Goal: Check status

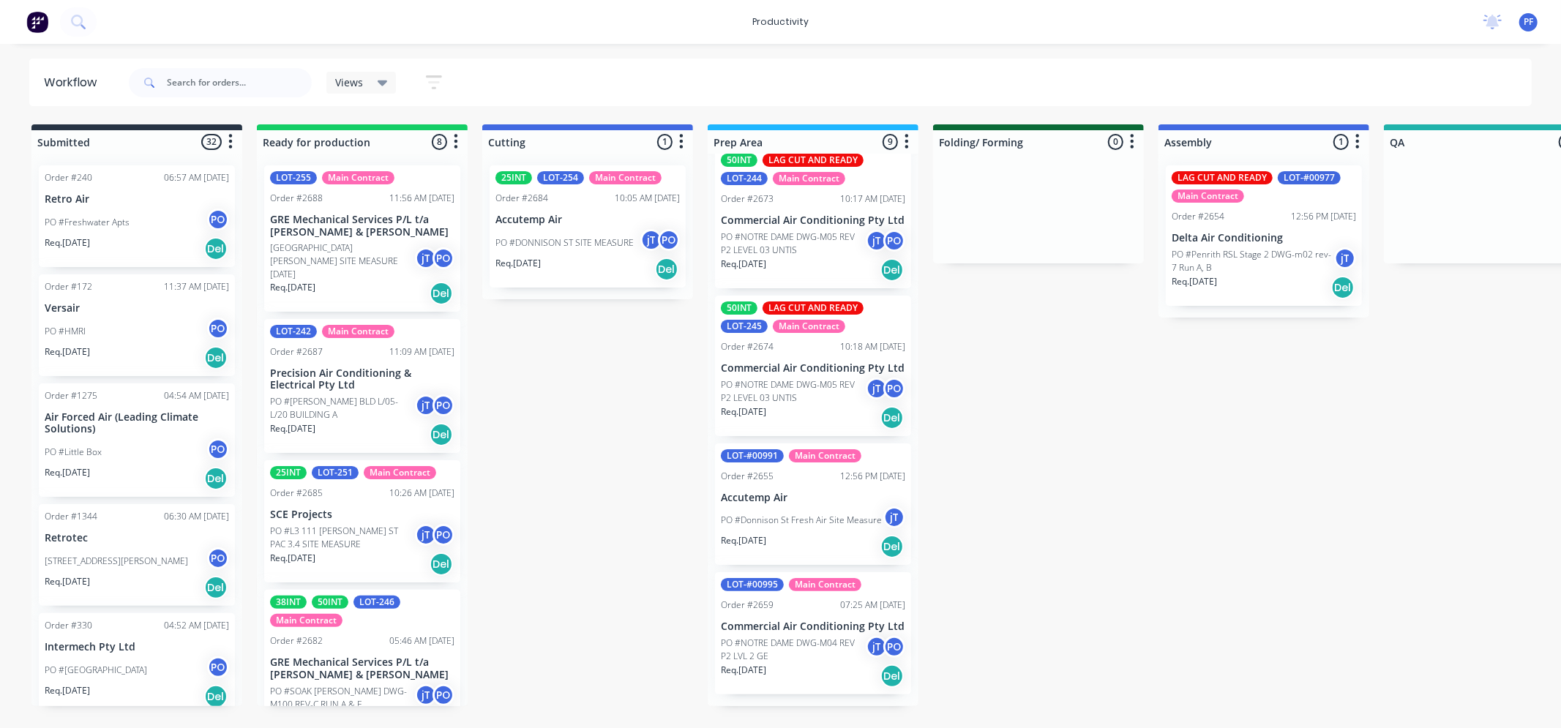
scroll to position [792, 0]
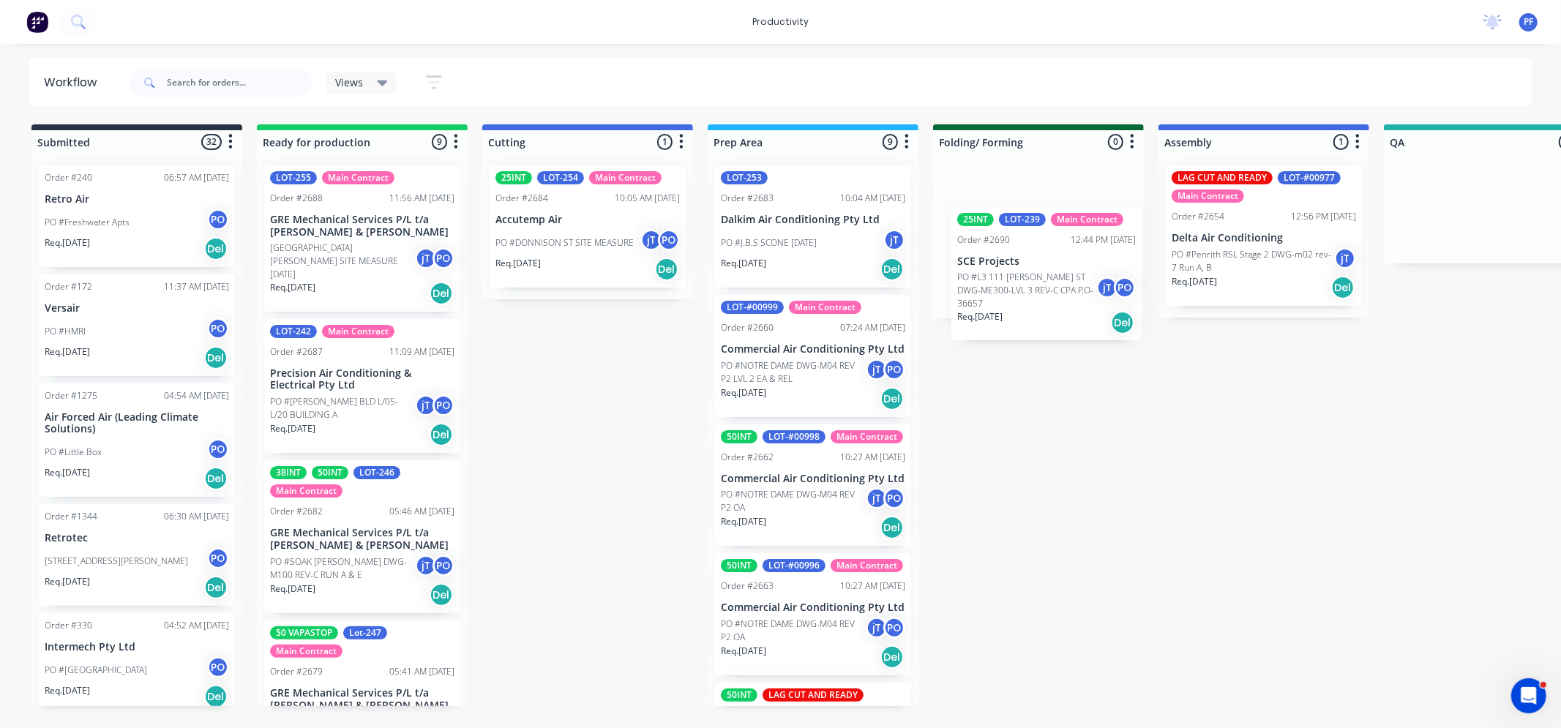
drag, startPoint x: 353, startPoint y: 258, endPoint x: 1004, endPoint y: 276, distance: 650.9
click at [1006, 283] on div "Submitted 32 Order #240 06:57 AM 27/09/24 Retro Air PO #Freshwater Apts PO Req.…" at bounding box center [1422, 415] width 2866 height 582
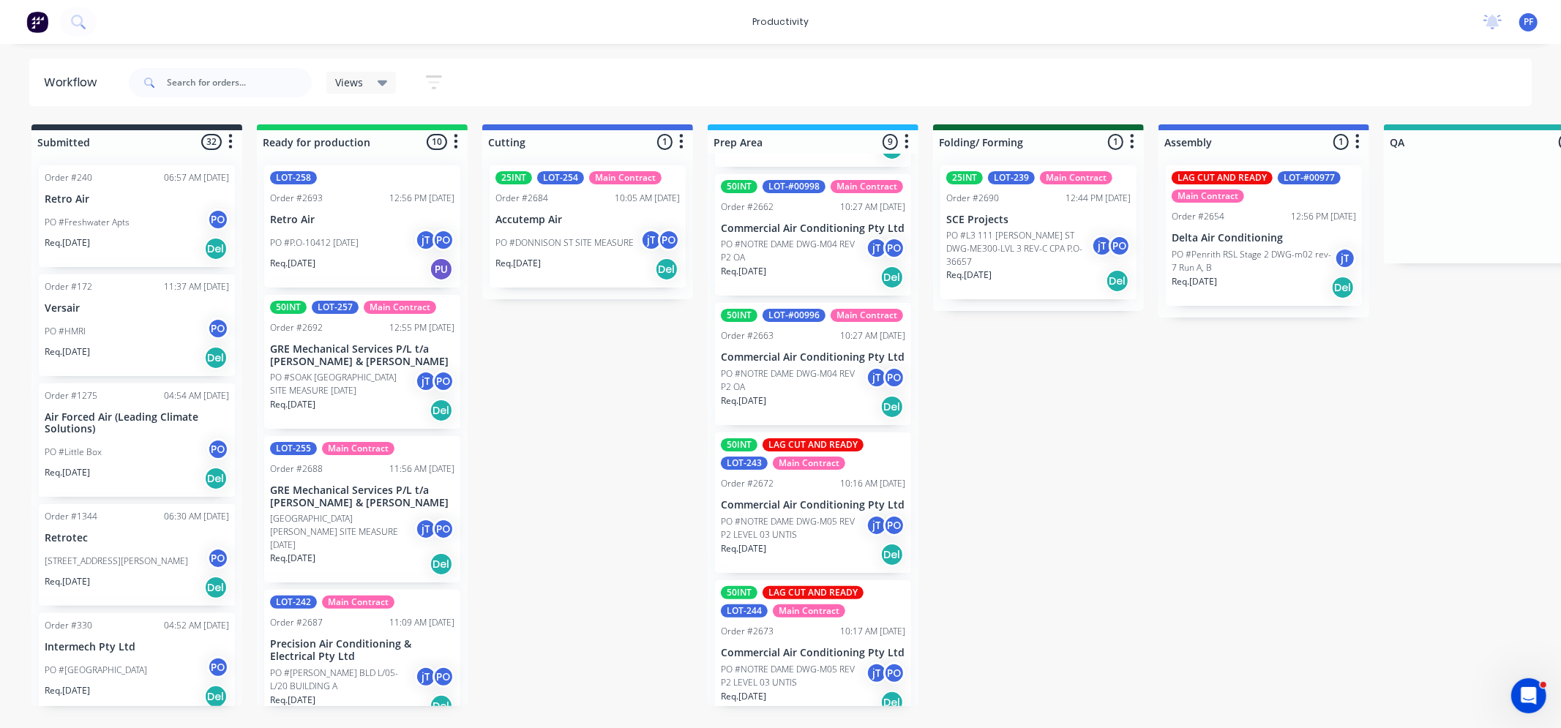
scroll to position [60, 0]
